Goal: Information Seeking & Learning: Learn about a topic

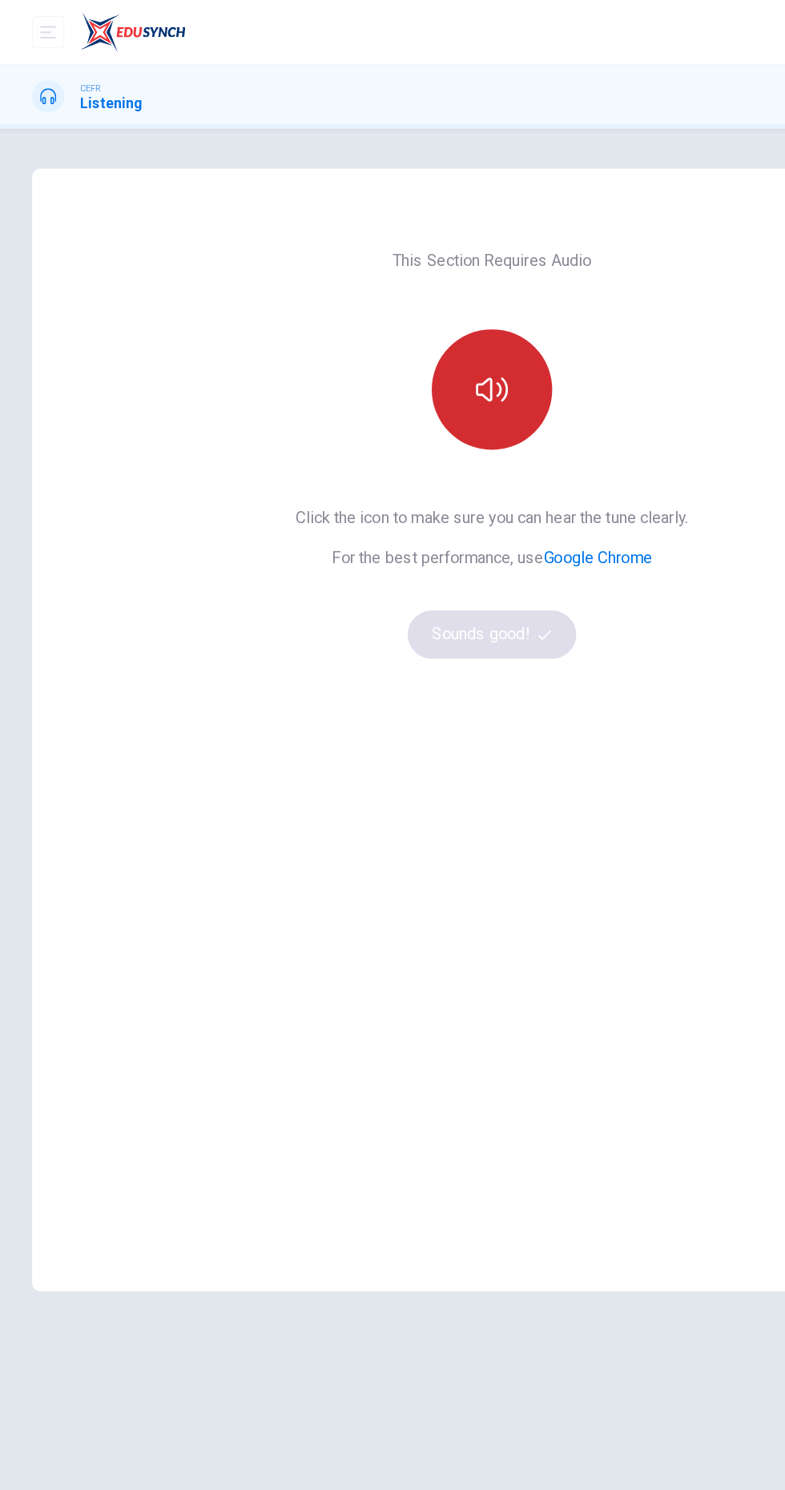
click at [383, 311] on icon "button" at bounding box center [393, 311] width 26 height 26
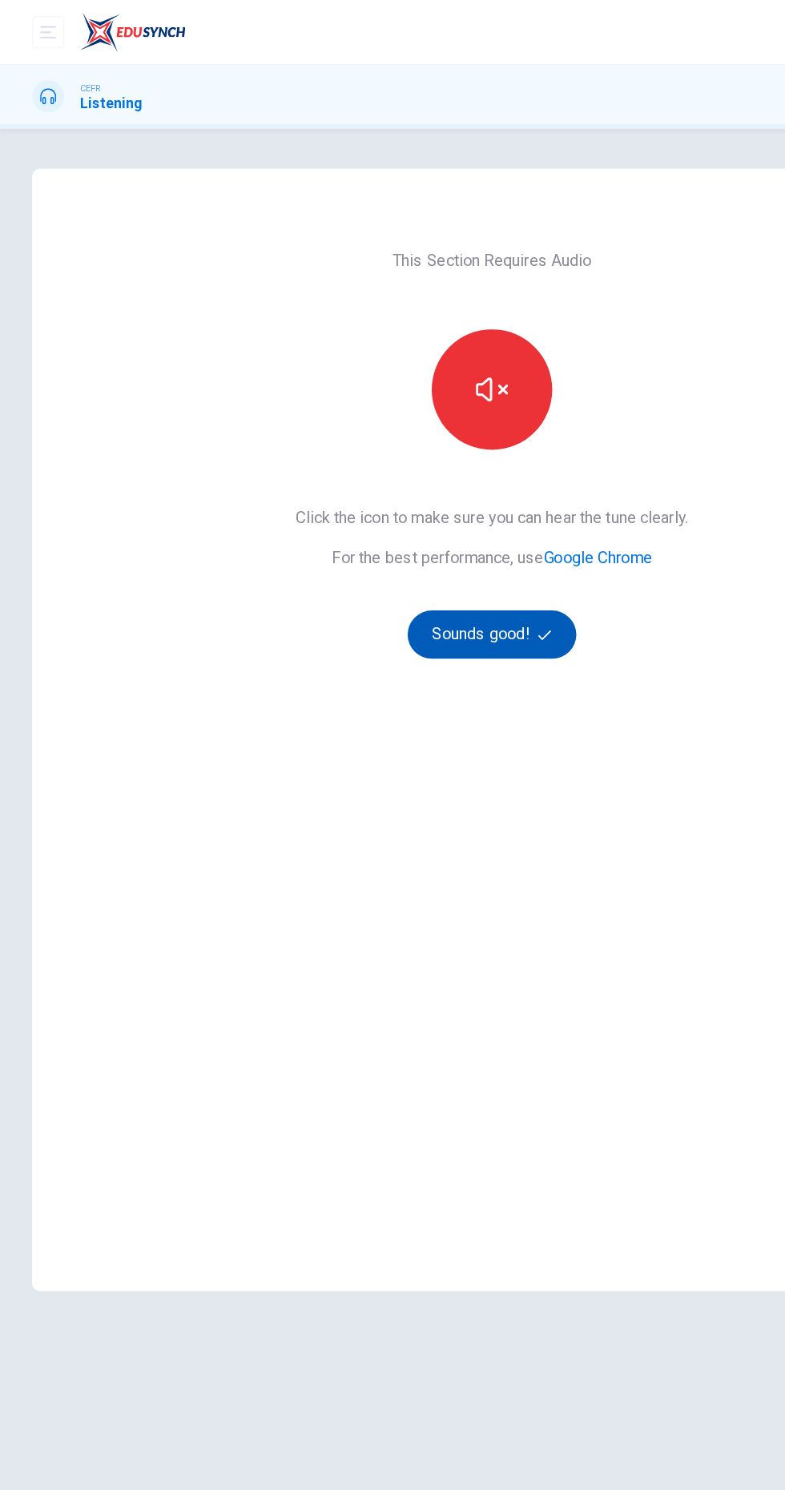
click at [361, 505] on button "Sounds good!" at bounding box center [392, 506] width 135 height 38
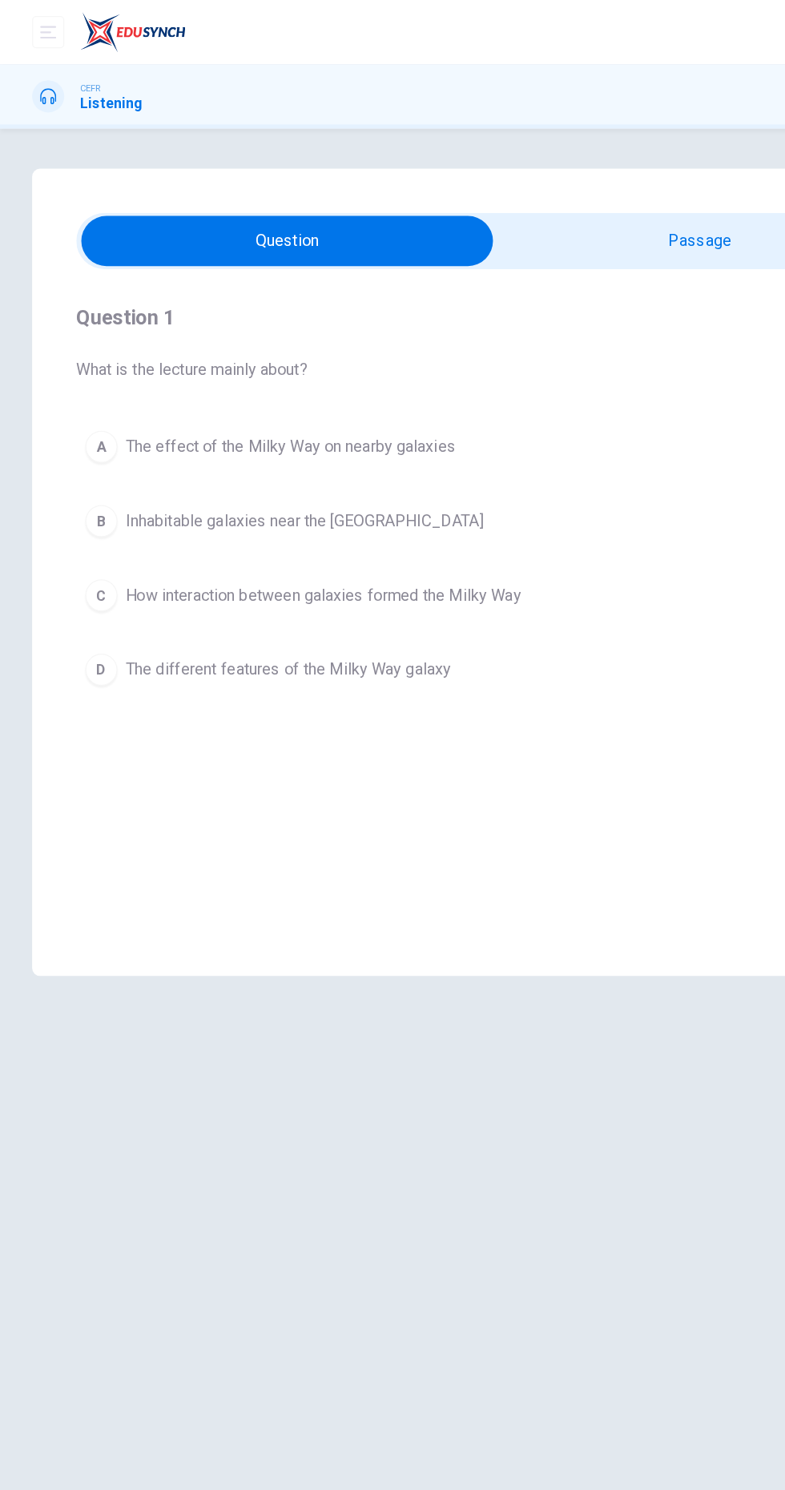
click at [469, 219] on div "Question 1 What is the lecture mainly about? A The effect of the Milky Way on n…" at bounding box center [392, 397] width 663 height 365
click at [470, 193] on input "checkbox" at bounding box center [229, 192] width 995 height 40
checkbox input "true"
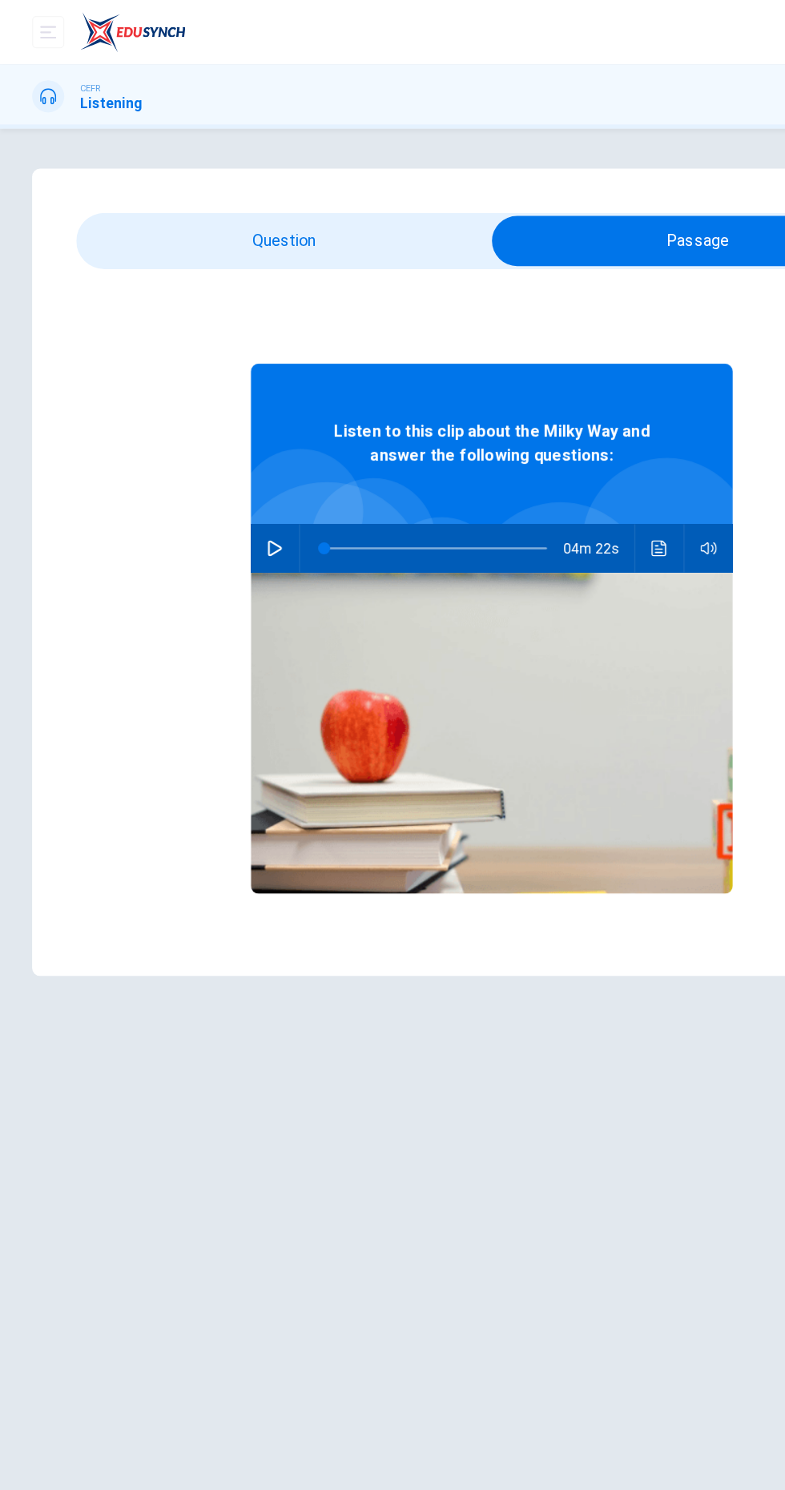
click at [219, 437] on icon "button" at bounding box center [219, 437] width 13 height 13
type input "1"
click at [119, 174] on input "checkbox" at bounding box center [556, 192] width 995 height 40
checkbox input "false"
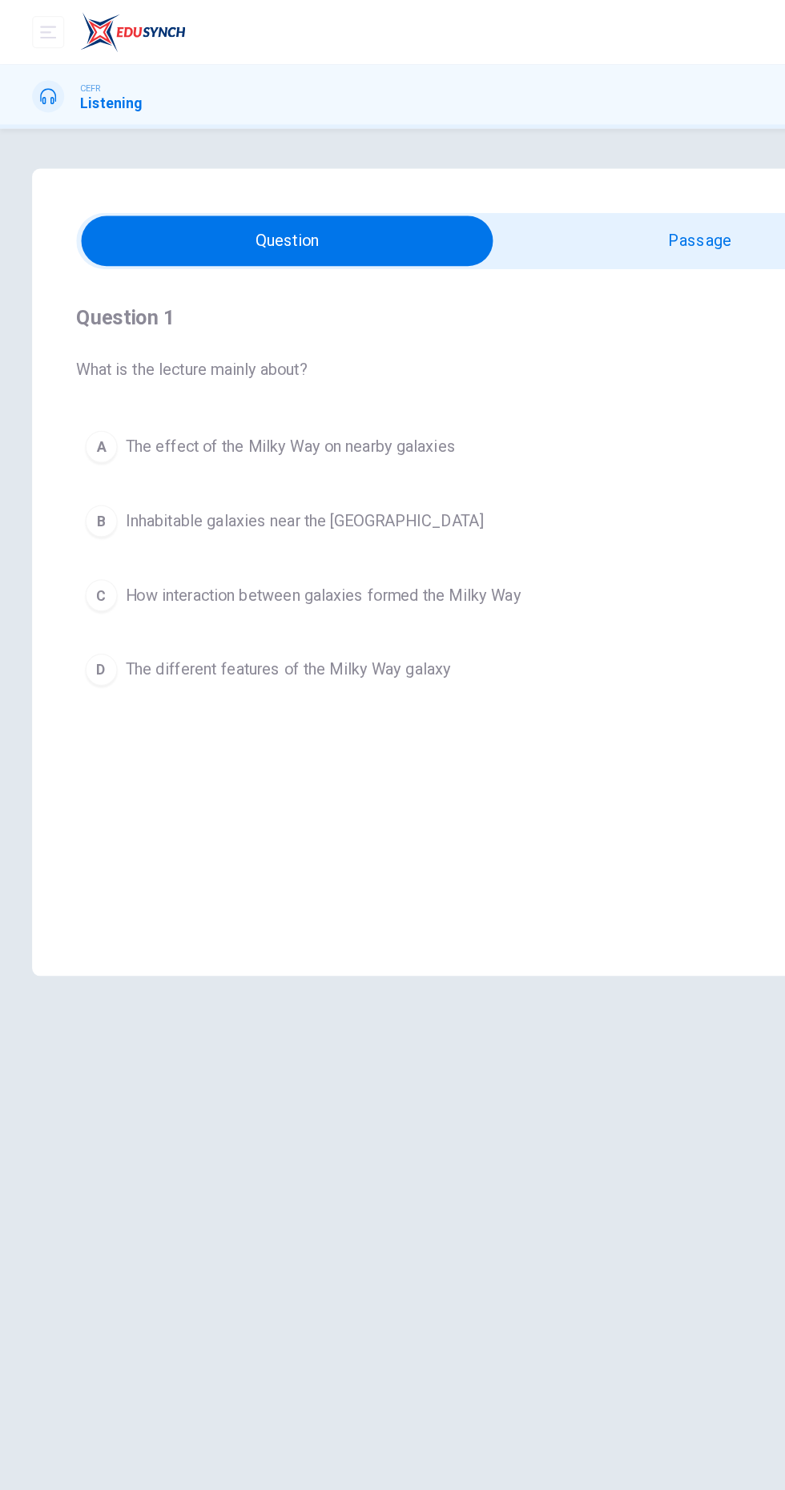
type input "1"
click at [469, 191] on input "checkbox" at bounding box center [229, 192] width 995 height 40
checkbox input "true"
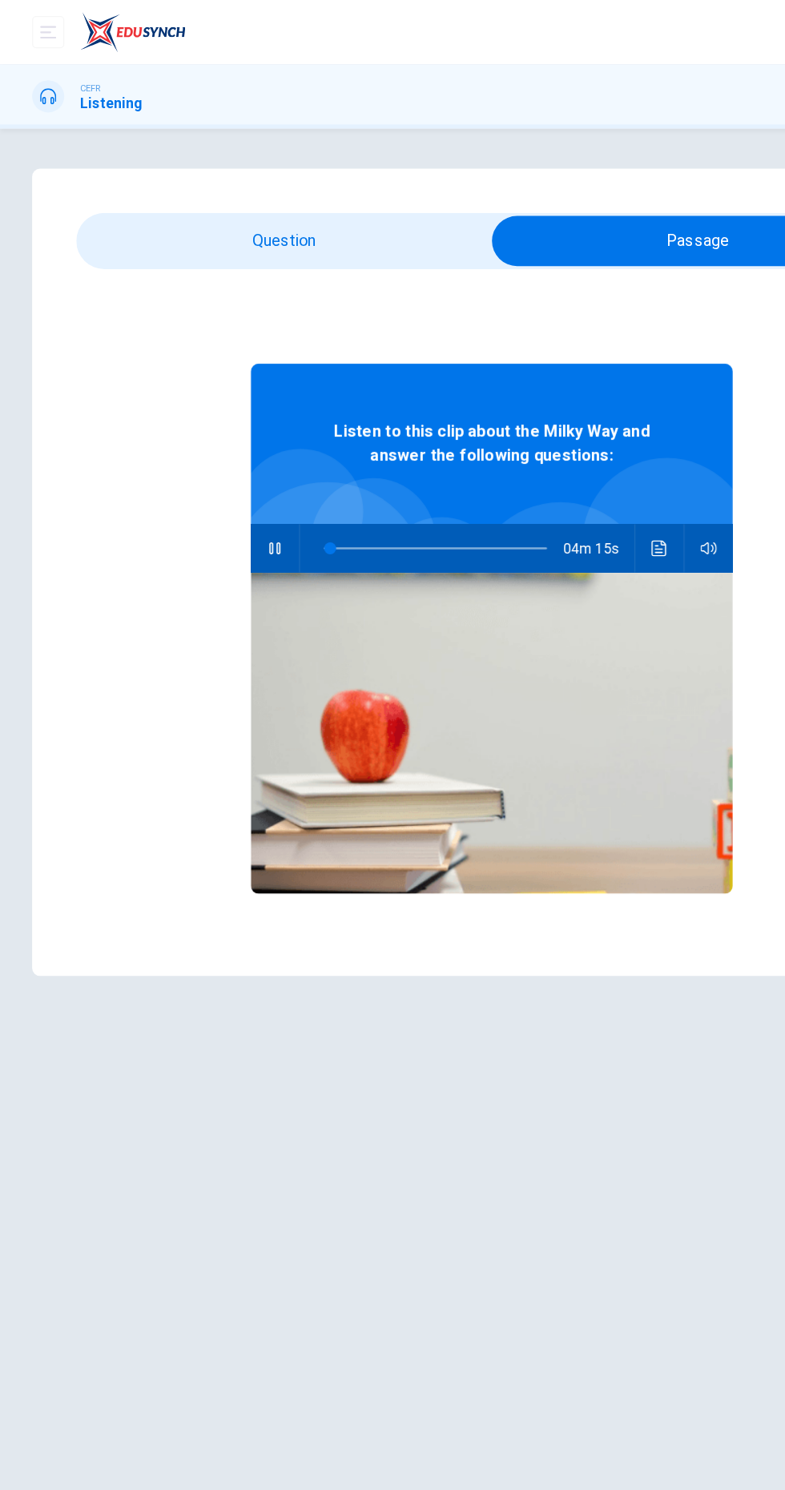
type input "3"
click at [235, 191] on input "checkbox" at bounding box center [556, 192] width 995 height 40
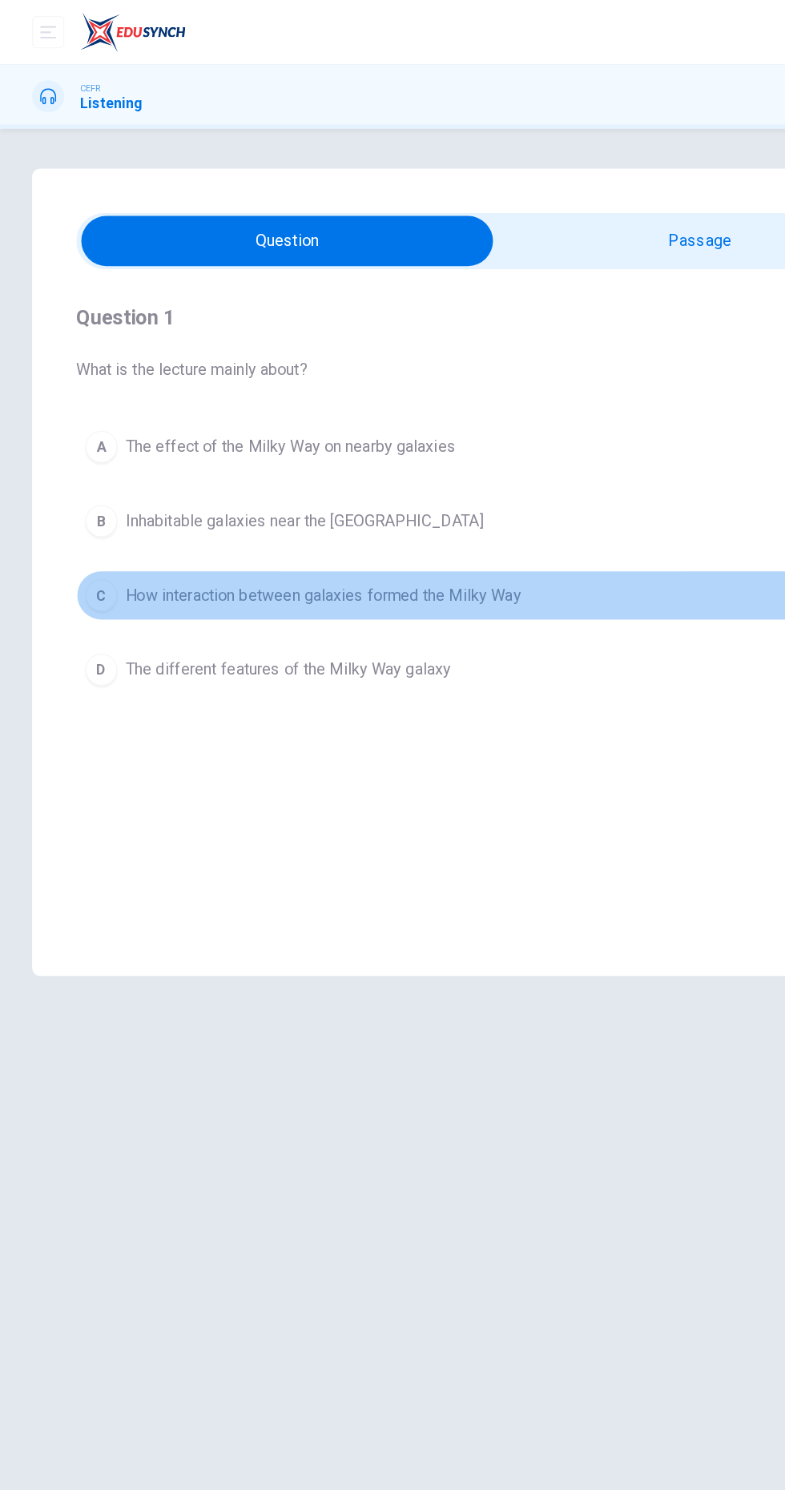
click at [147, 473] on span "How interaction between galaxies formed the Milky Way" at bounding box center [258, 474] width 316 height 19
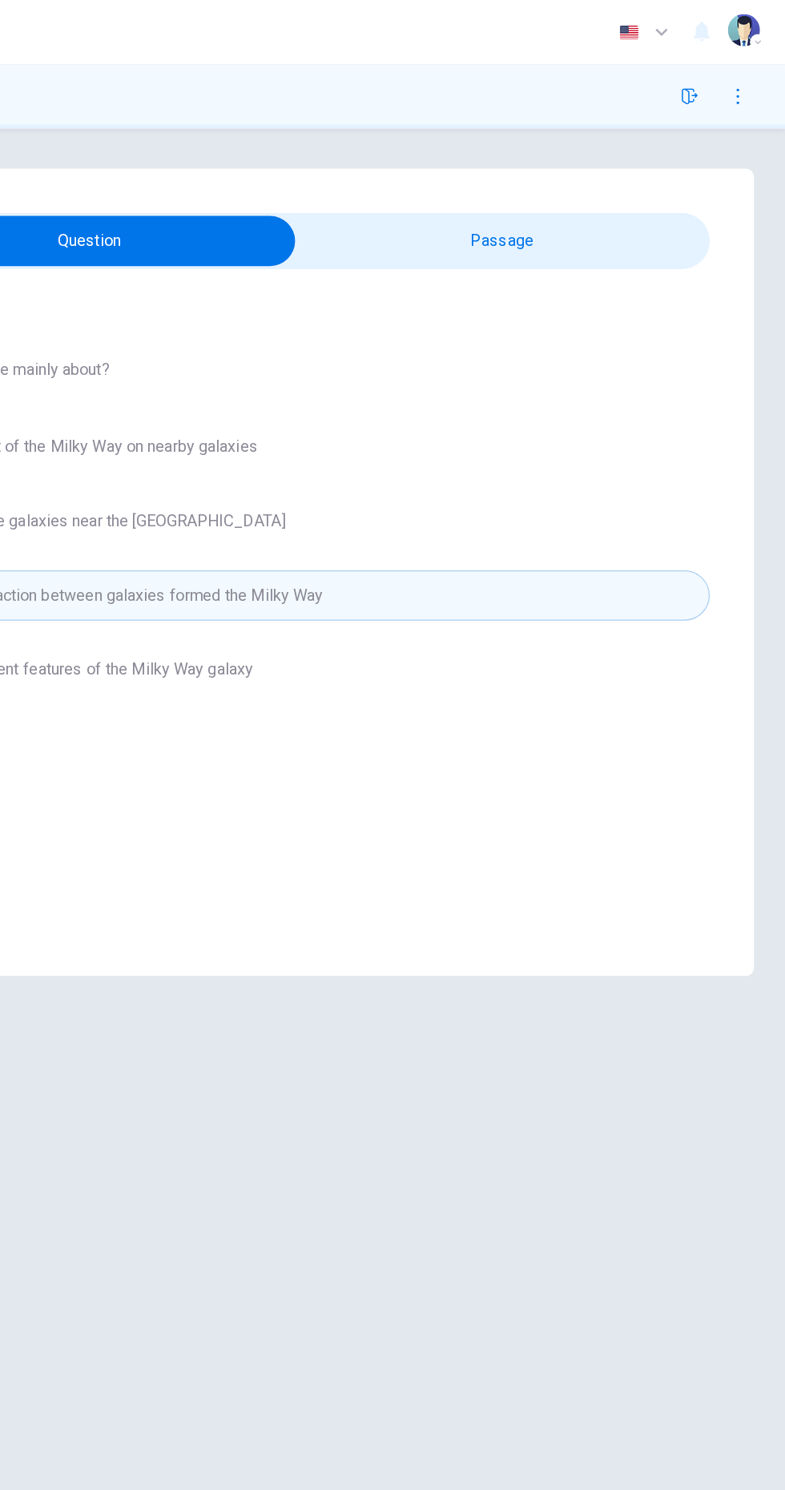
click at [404, 466] on span "How interaction between galaxies formed the Milky Way" at bounding box center [258, 474] width 316 height 19
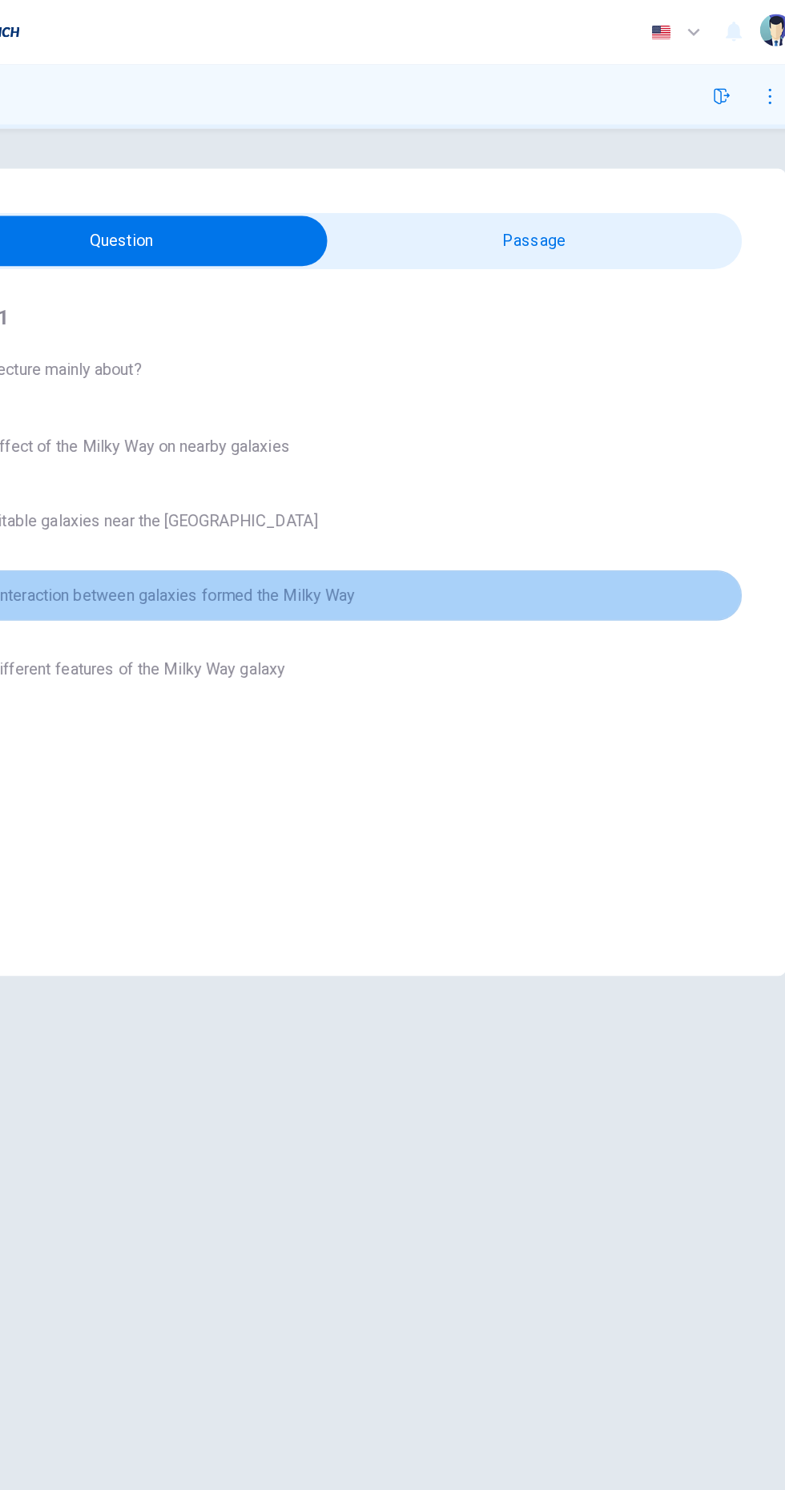
click at [341, 475] on span "How interaction between galaxies formed the Milky Way" at bounding box center [258, 474] width 316 height 19
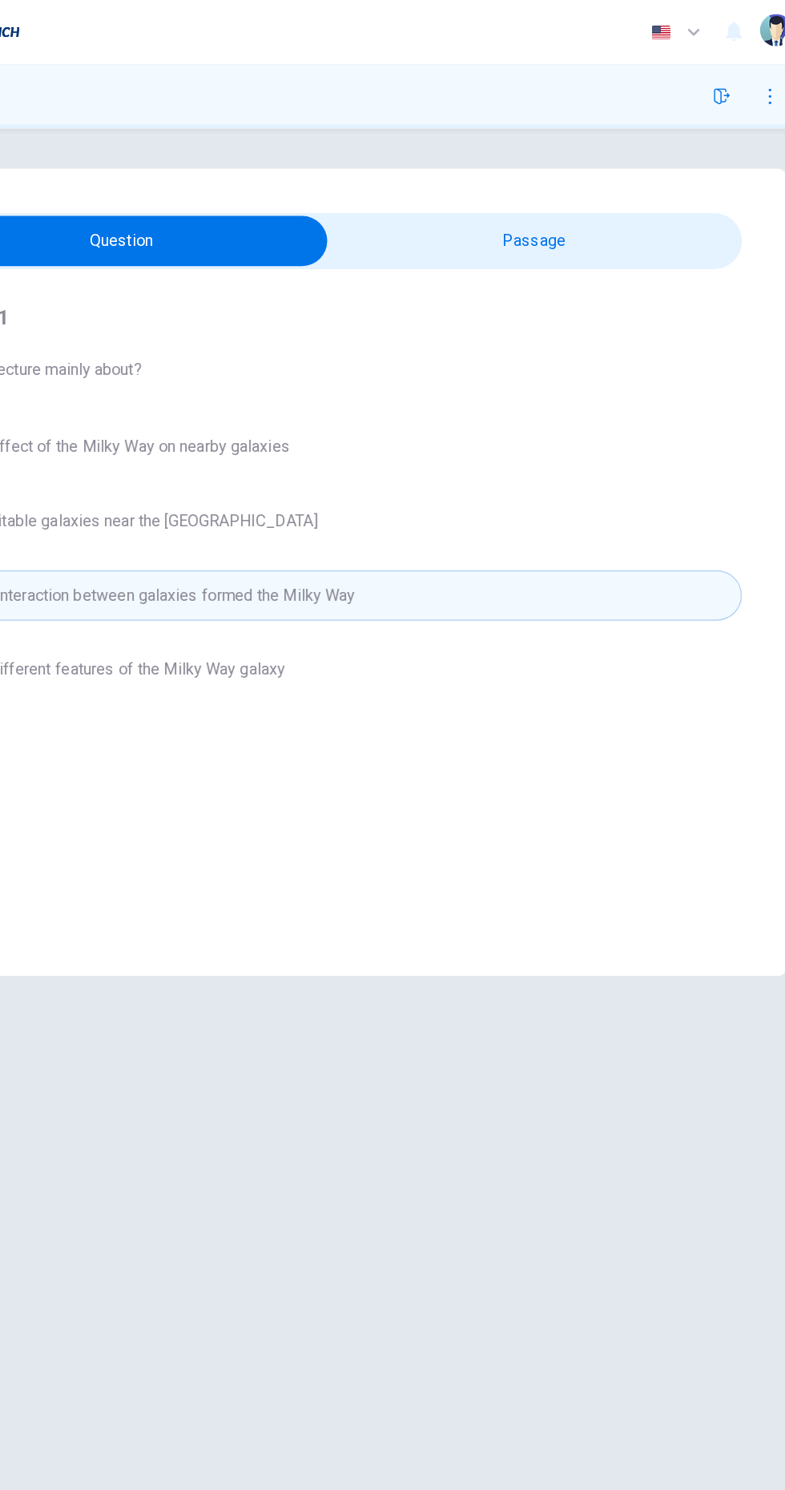
click at [641, 192] on input "checkbox" at bounding box center [229, 192] width 995 height 40
checkbox input "true"
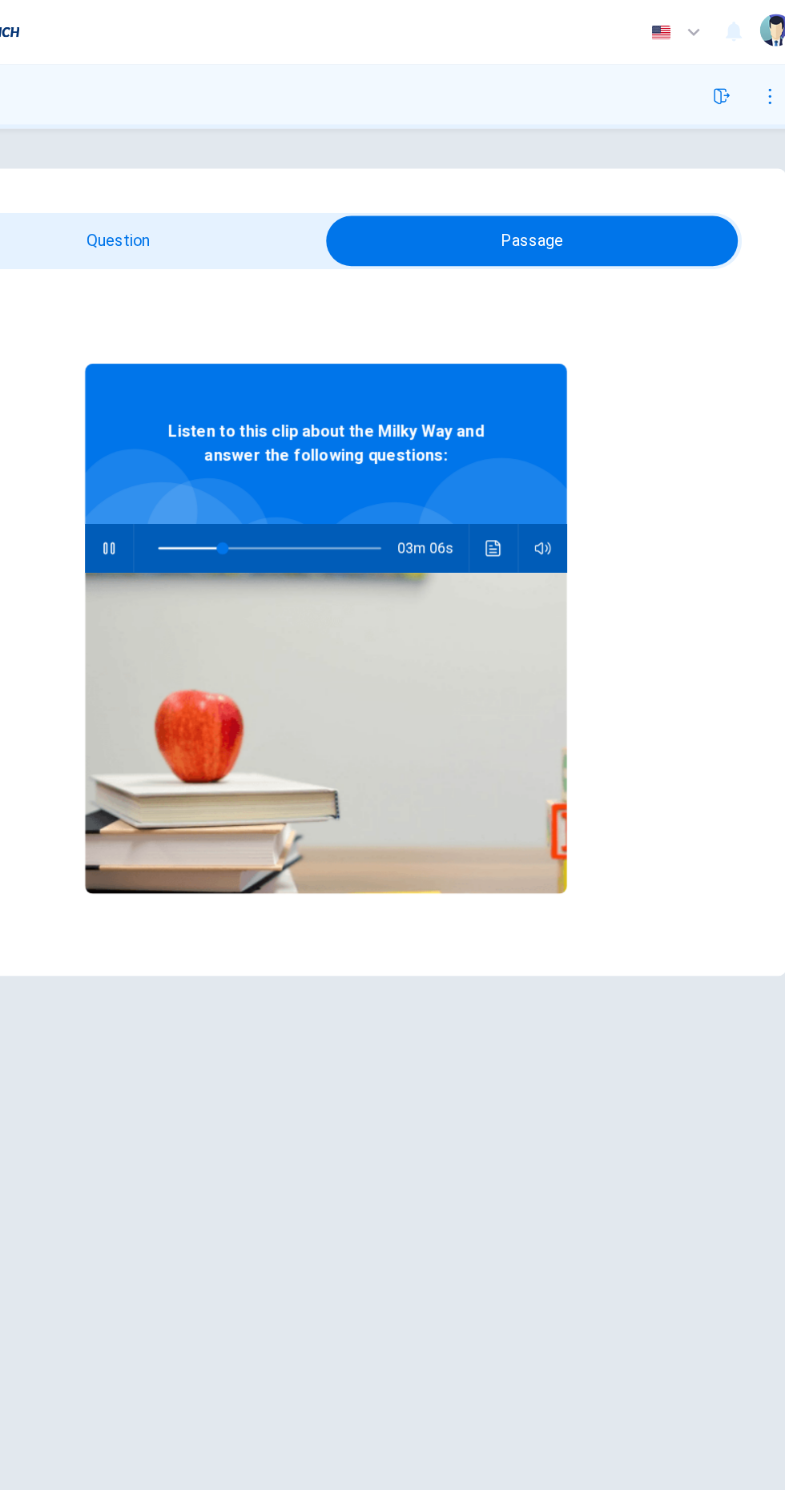
type input "29"
click at [308, 192] on input "checkbox" at bounding box center [556, 192] width 995 height 40
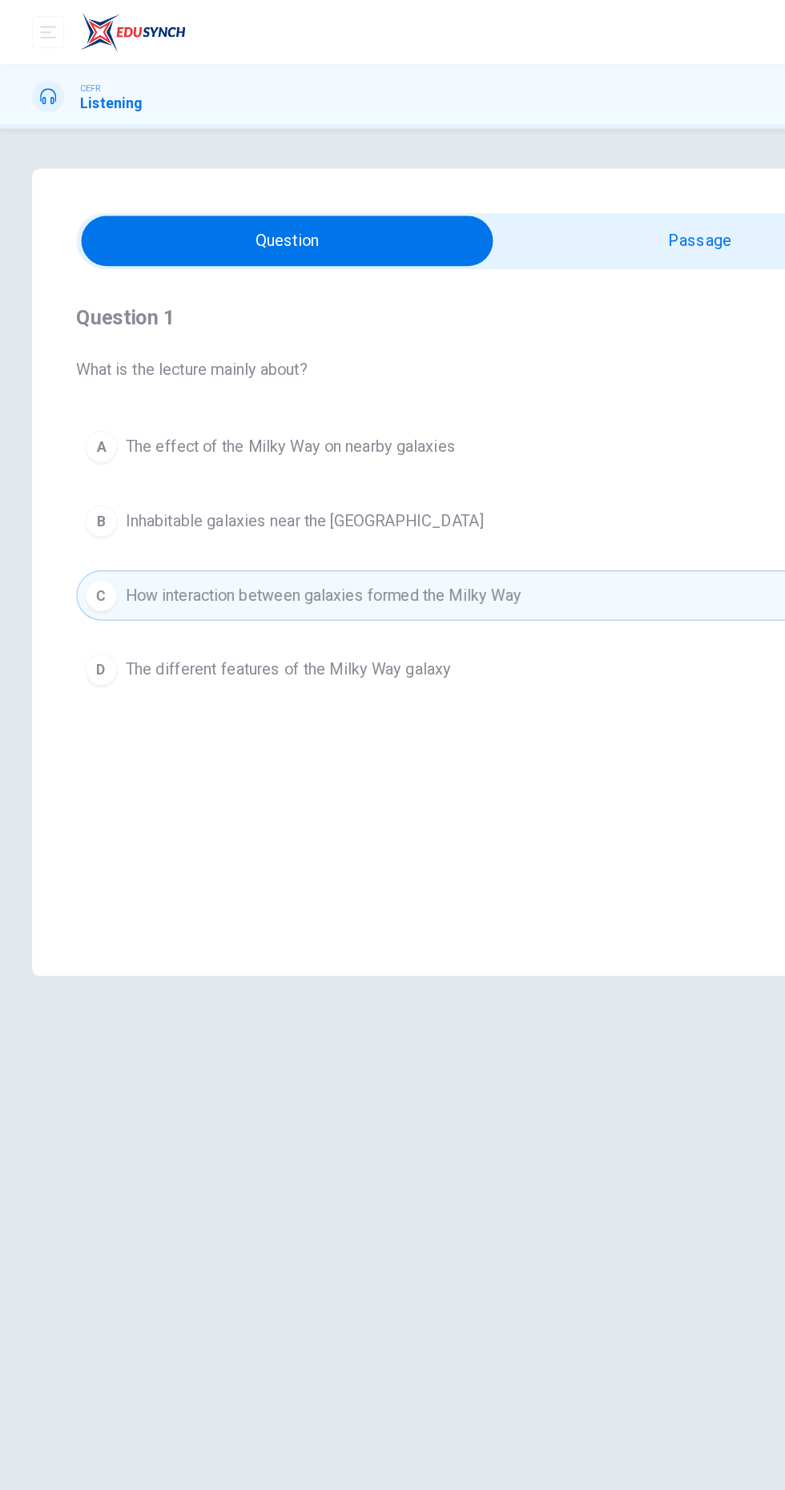
checkbox input "true"
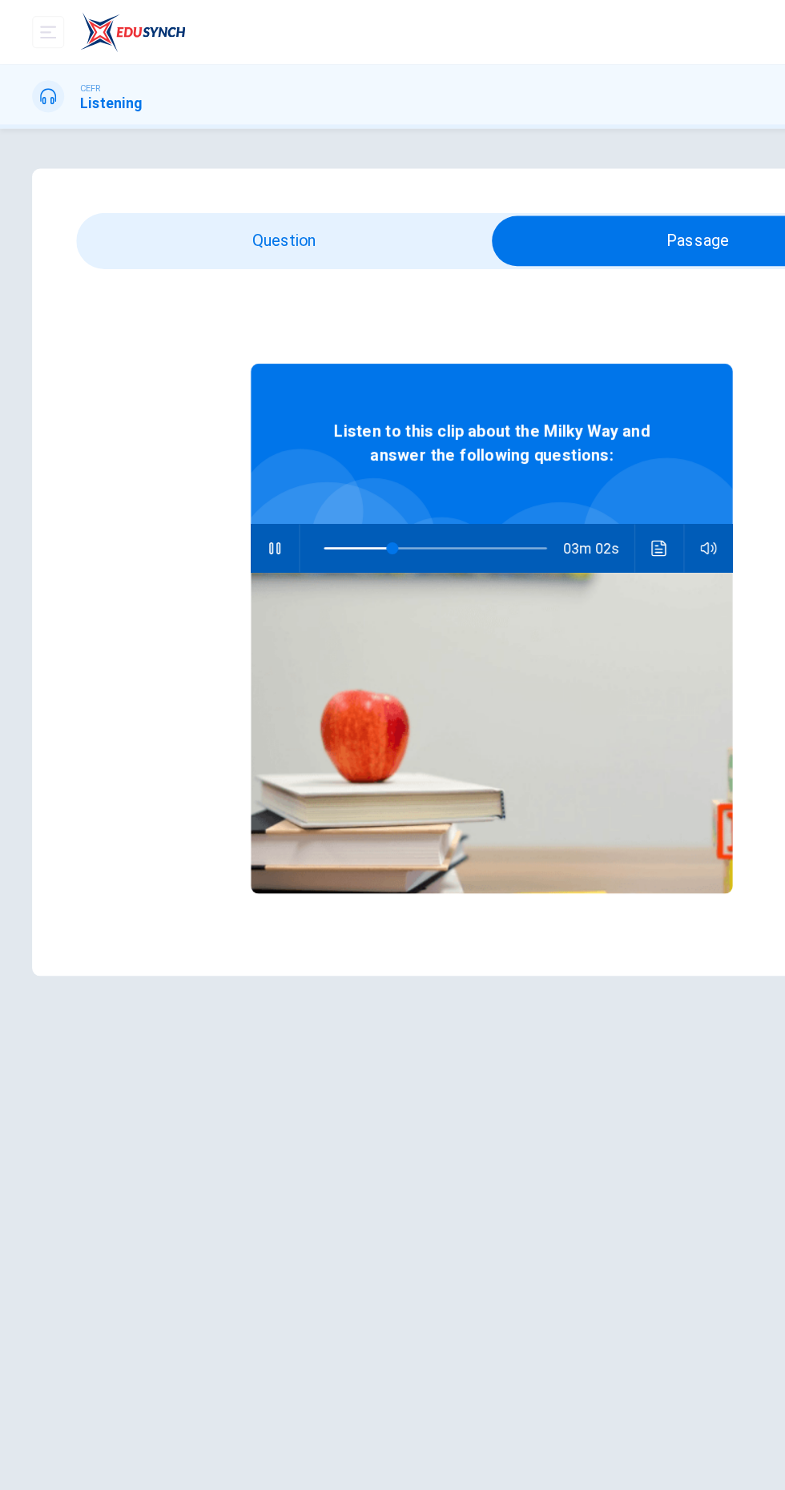
click at [300, 218] on div "Listen to this clip about the Milky Way and answer the following questions: 03m…" at bounding box center [392, 524] width 384 height 618
type input "31"
click at [335, 175] on input "checkbox" at bounding box center [556, 192] width 995 height 40
checkbox input "false"
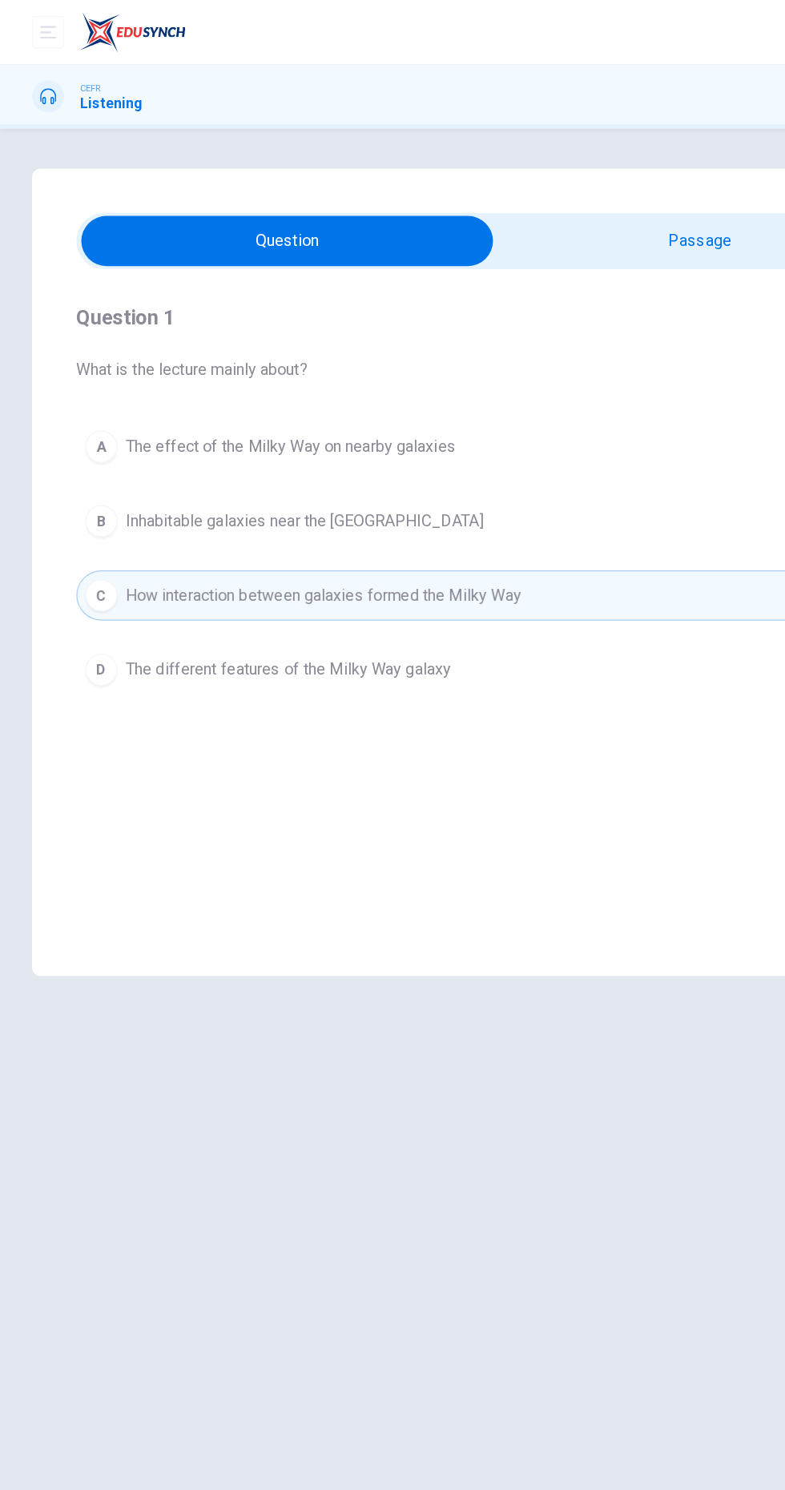
type input "31"
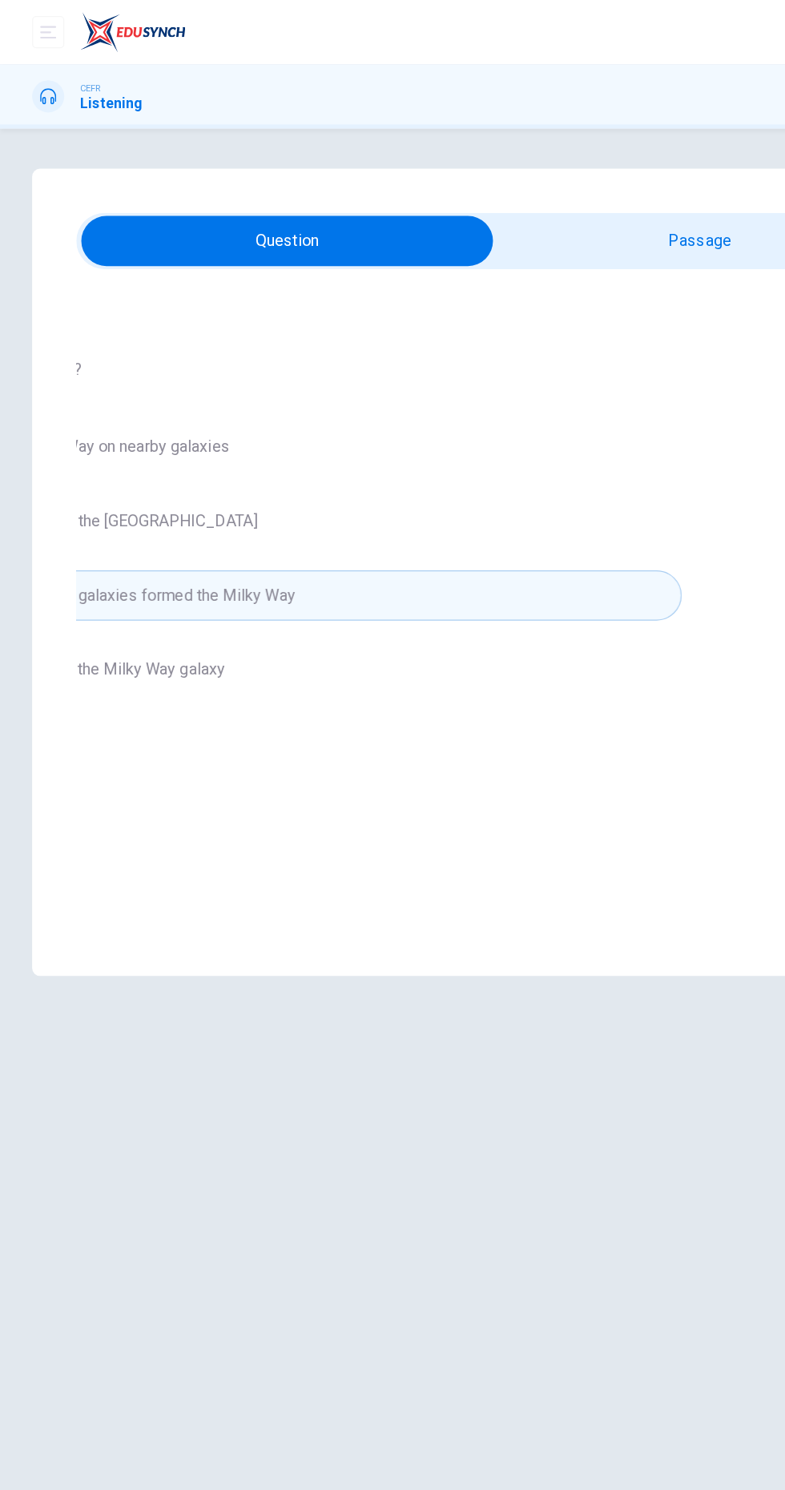
checkbox input "true"
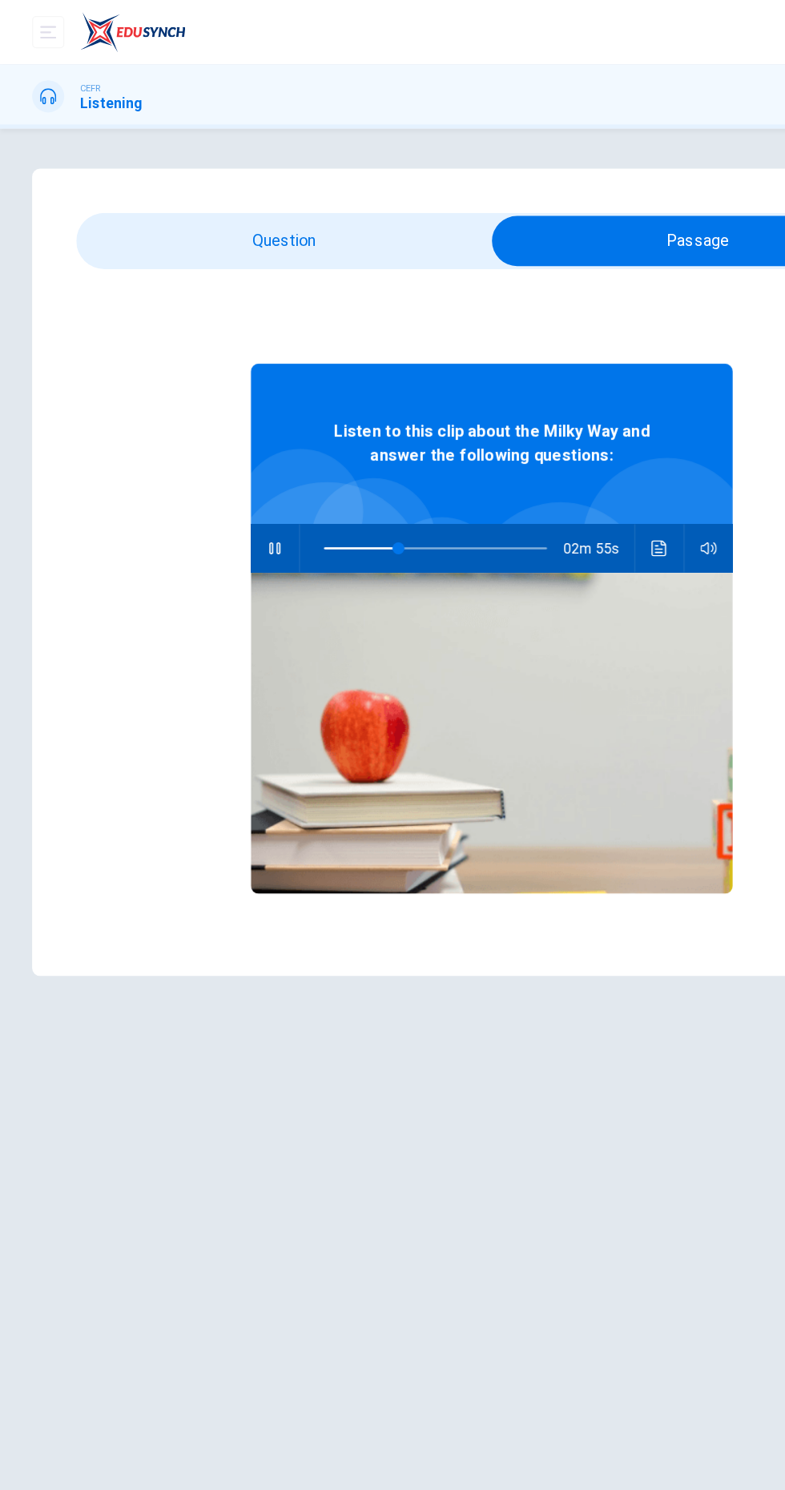
type input "33"
